Goal: Task Accomplishment & Management: Use online tool/utility

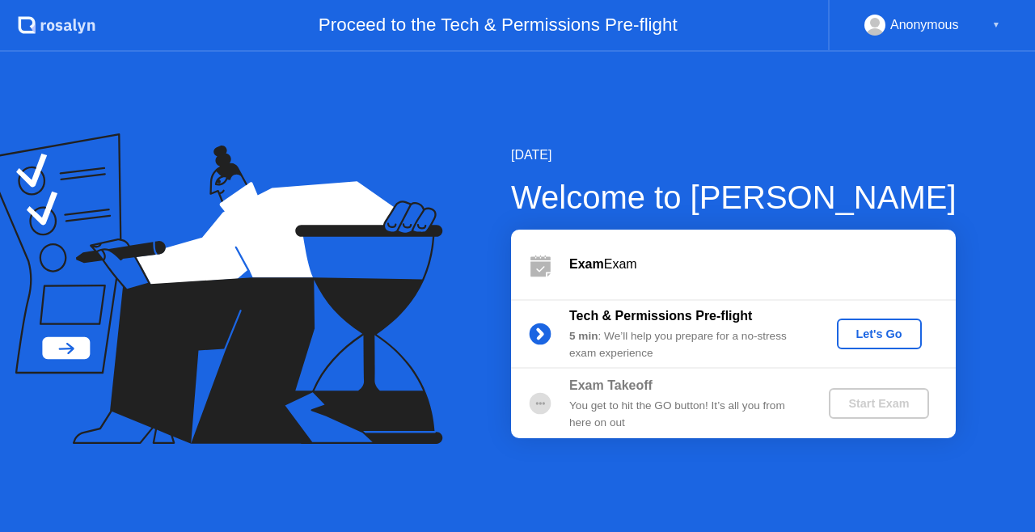
click at [867, 340] on div "Let's Go" at bounding box center [879, 334] width 72 height 13
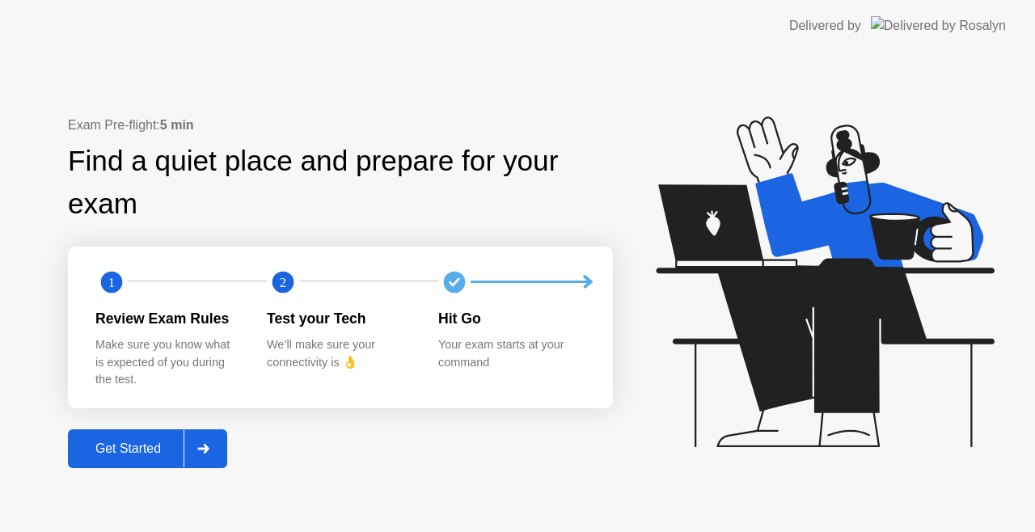
click at [202, 446] on icon at bounding box center [203, 449] width 12 height 10
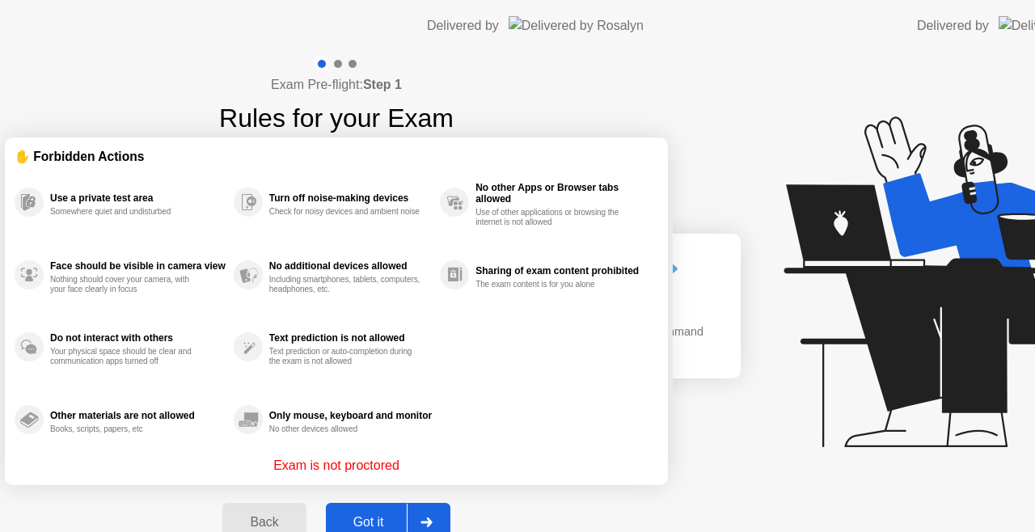
click at [175, 447] on div "Exam Pre-flight: Step 1 Rules for your Exam ✋ Forbidden Actions Use a private t…" at bounding box center [336, 308] width 673 height 513
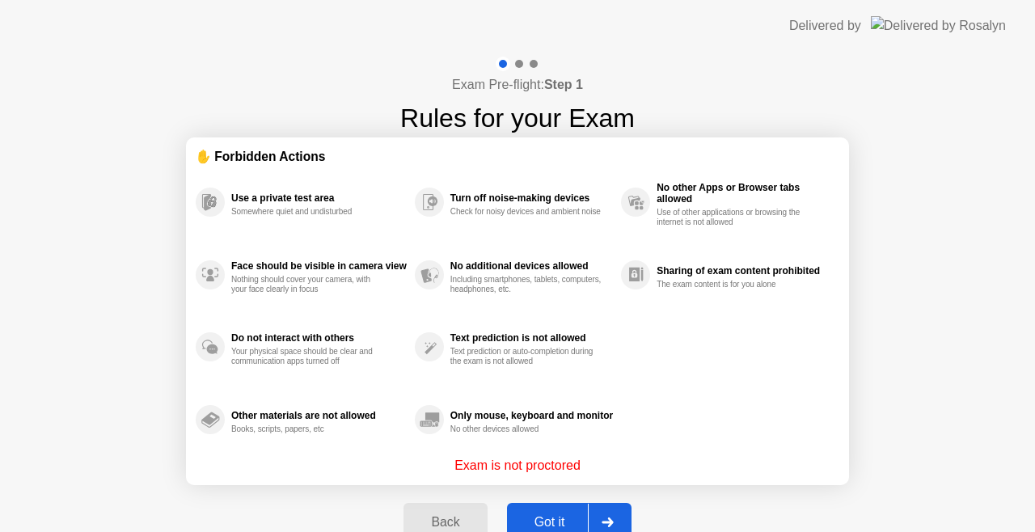
click at [556, 526] on div "Got it" at bounding box center [550, 522] width 76 height 15
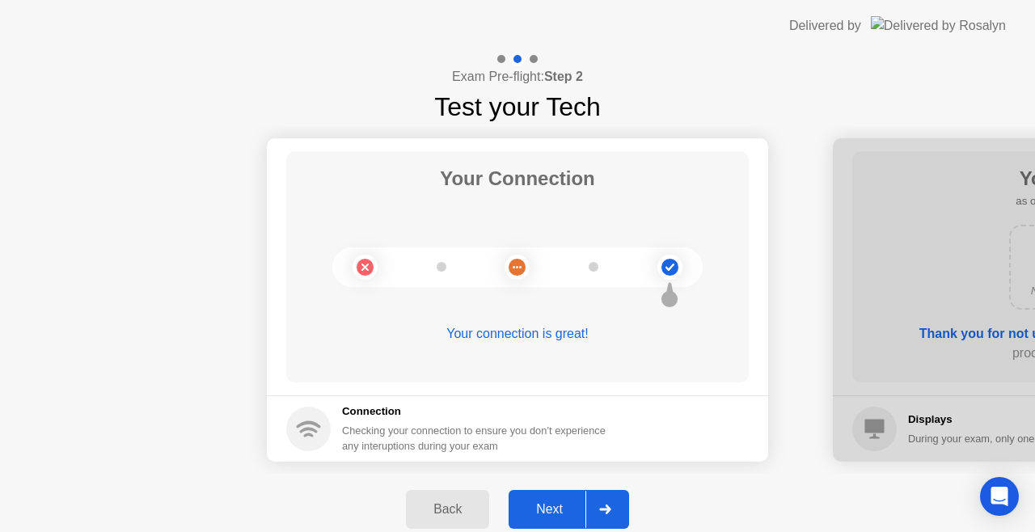
click at [535, 514] on div "Next" at bounding box center [550, 509] width 72 height 15
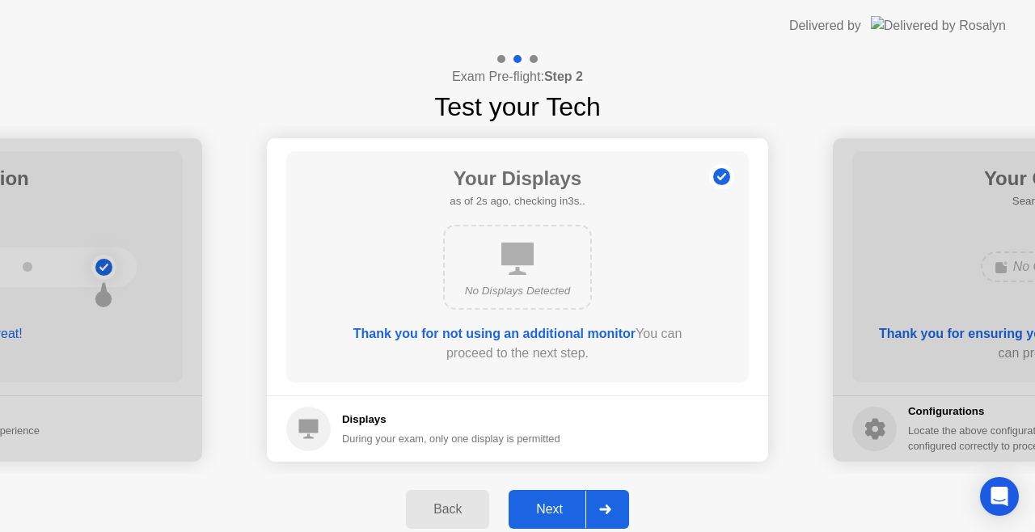
click at [535, 514] on div "Next" at bounding box center [550, 509] width 72 height 15
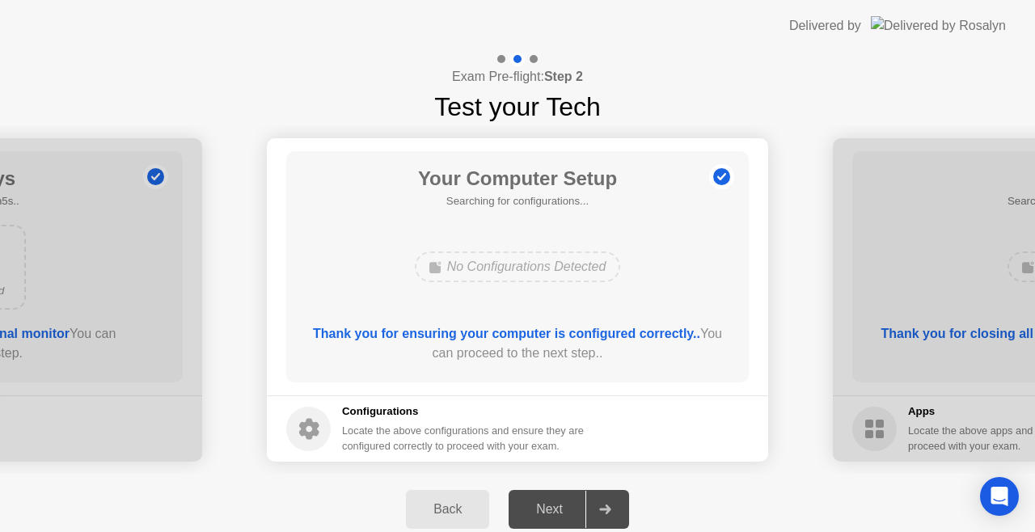
click at [535, 514] on div "Next" at bounding box center [550, 509] width 72 height 15
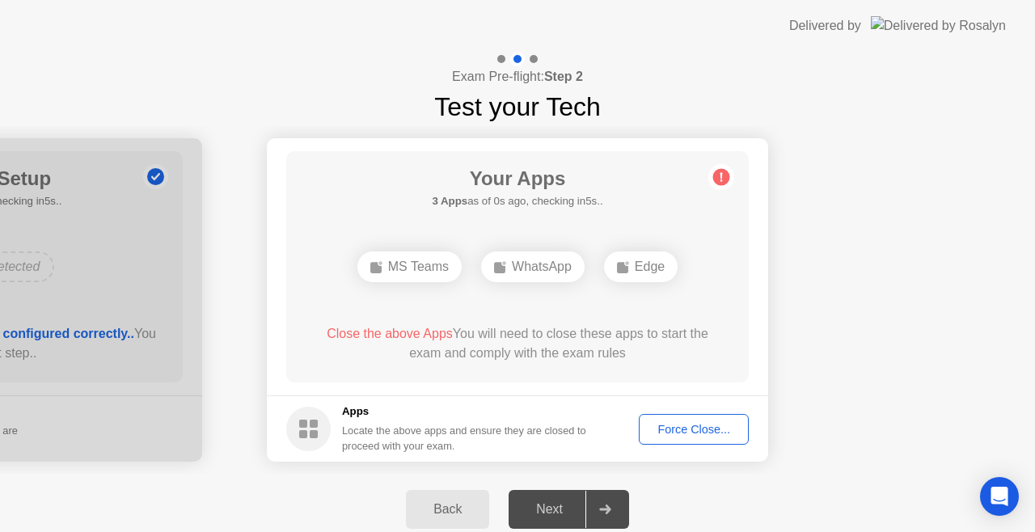
click at [535, 514] on div "Next" at bounding box center [550, 509] width 72 height 15
click at [671, 433] on div "Force Close..." at bounding box center [694, 429] width 99 height 13
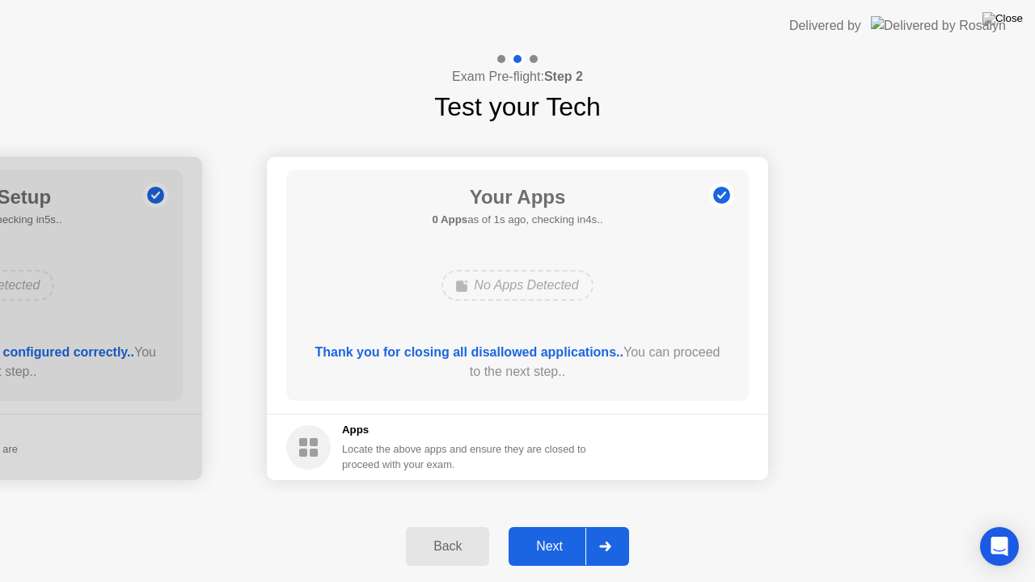
click at [563, 531] on div "Next" at bounding box center [550, 546] width 72 height 15
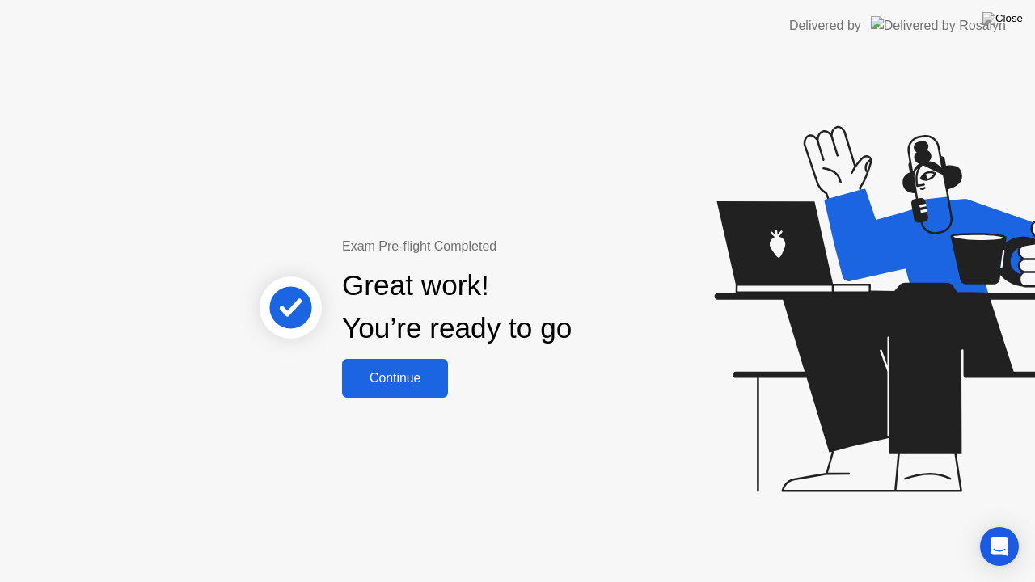
click at [402, 385] on div "Continue" at bounding box center [395, 378] width 96 height 15
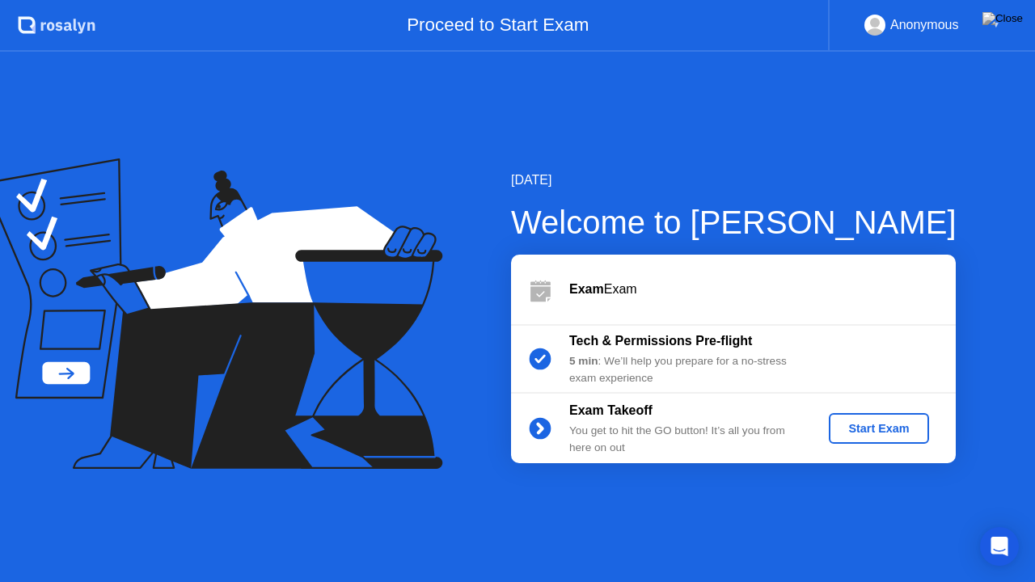
click at [877, 429] on div "Start Exam" at bounding box center [878, 428] width 87 height 13
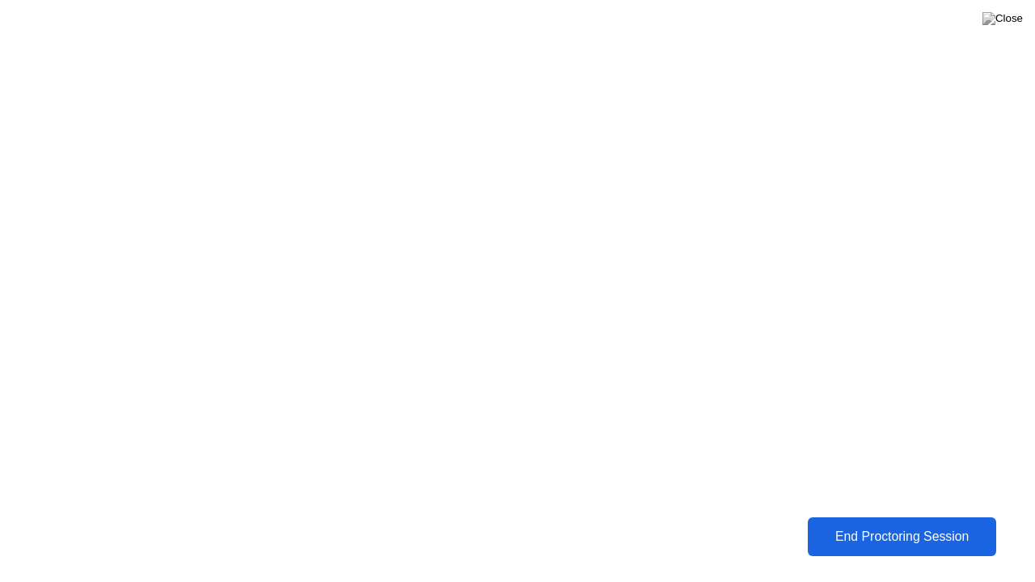
click at [826, 531] on button "End Proctoring Session" at bounding box center [902, 537] width 188 height 39
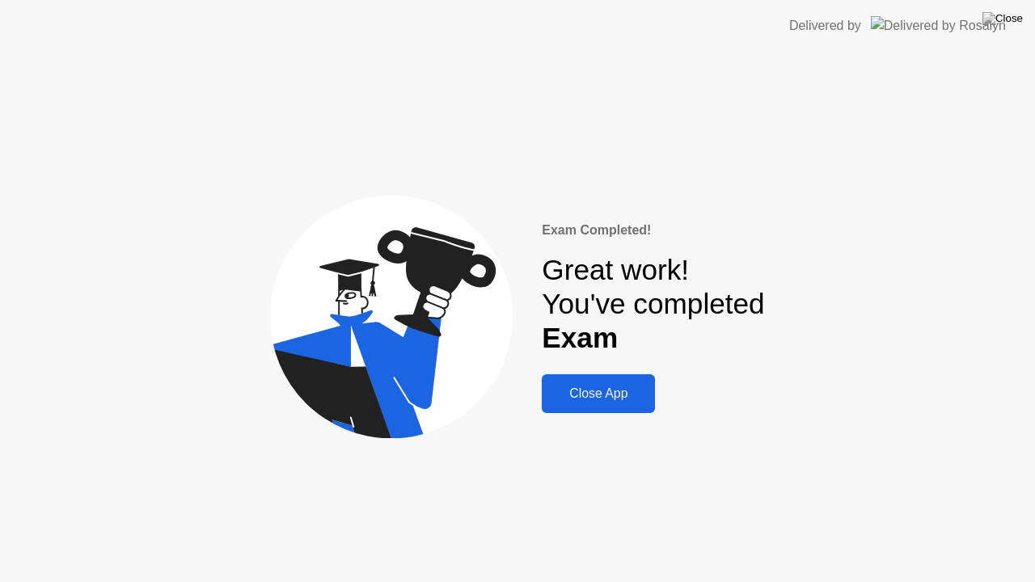
click at [600, 366] on div "Exam Completed! Great work! You've completed Exam Close App" at bounding box center [653, 317] width 222 height 193
click at [600, 392] on div "Close App" at bounding box center [599, 394] width 104 height 15
